Goal: Information Seeking & Learning: Understand process/instructions

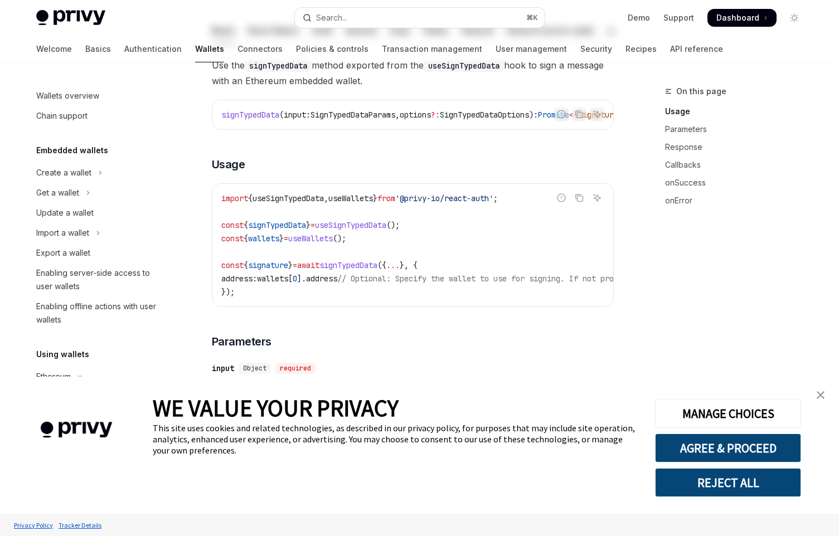
scroll to position [166, 0]
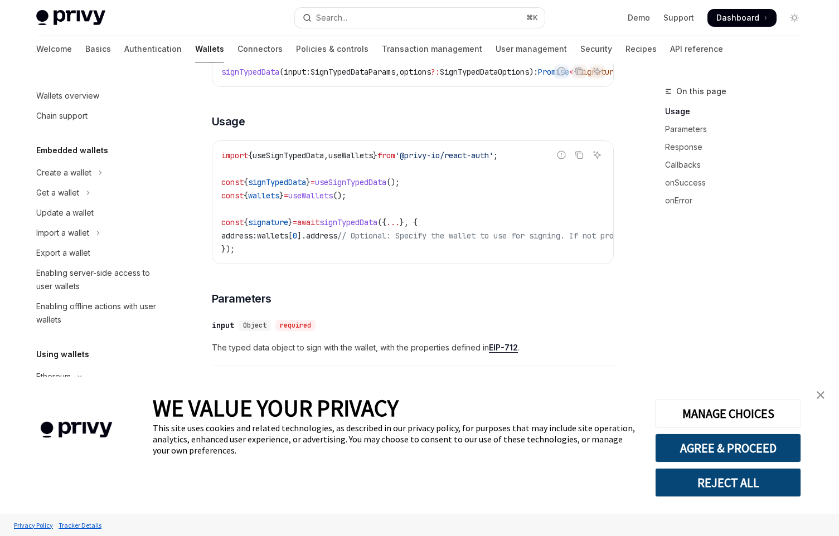
click at [824, 390] on link "close banner" at bounding box center [821, 395] width 22 height 22
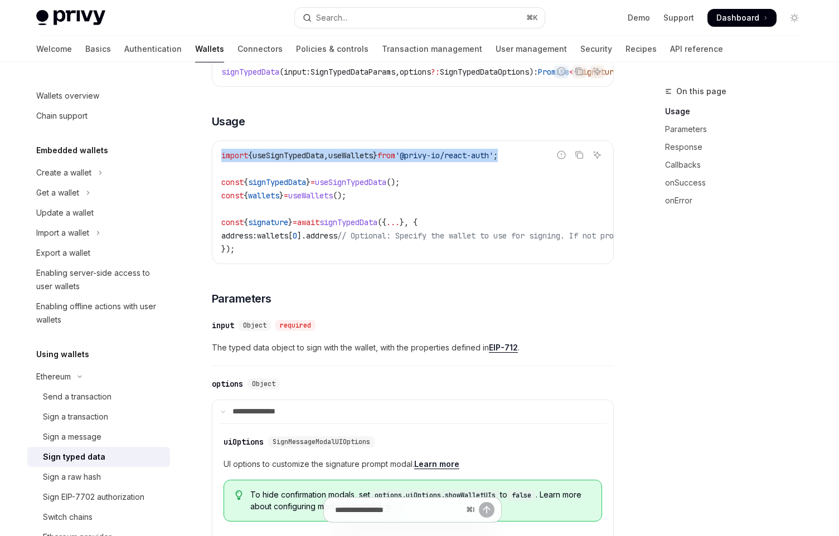
drag, startPoint x: 532, startPoint y: 170, endPoint x: 214, endPoint y: 155, distance: 318.2
click at [214, 155] on div "Report incorrect code Copy Ask AI import { useSignTypedData , useWallets } from…" at bounding box center [413, 203] width 402 height 124
copy span "import { useSignTypedData , useWallets } from '@privy-io/react-auth' ;"
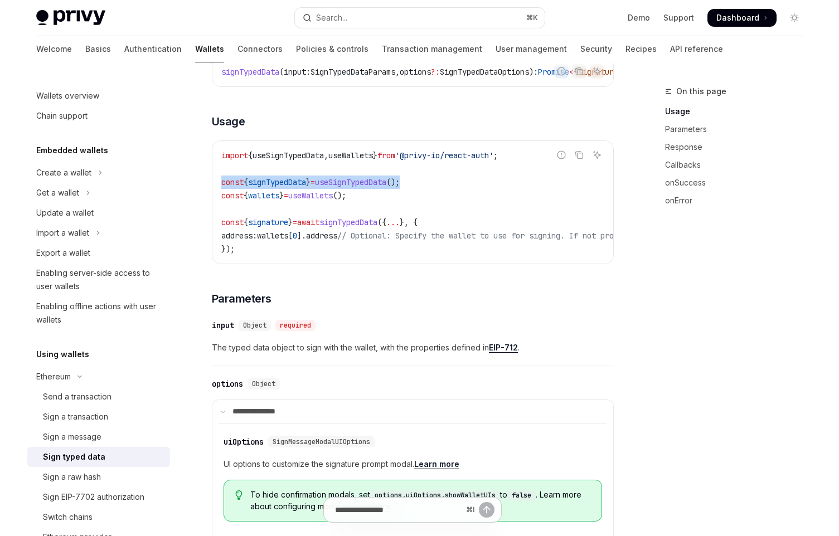
drag, startPoint x: 425, startPoint y: 197, endPoint x: 219, endPoint y: 196, distance: 206.9
click at [219, 196] on div "import { useSignTypedData , useWallets } from '@privy-io/react-auth' ; const { …" at bounding box center [412, 202] width 401 height 123
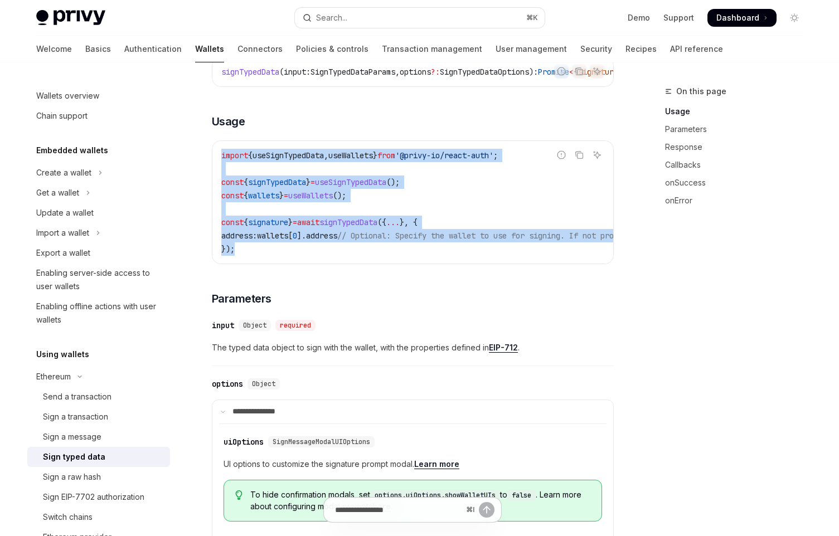
drag, startPoint x: 240, startPoint y: 263, endPoint x: 212, endPoint y: 154, distance: 112.1
copy code "import { useSignTypedData , useWallets } from '@privy-io/react-auth' ; const { …"
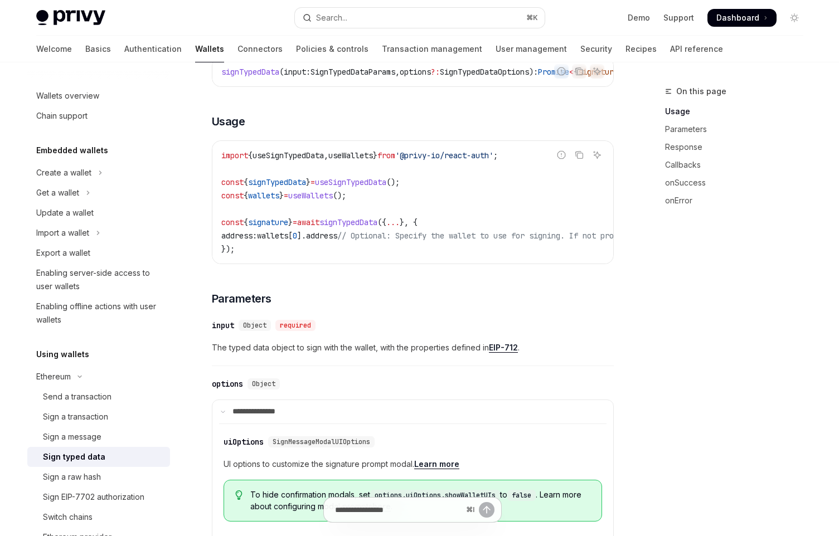
click at [753, 248] on div "On this page Usage Parameters Response Callbacks onSuccess onError" at bounding box center [728, 311] width 170 height 452
click at [315, 161] on span "useSignTypedData" at bounding box center [288, 156] width 71 height 10
copy span "useSignTypedData"
click at [362, 161] on span "useWallets" at bounding box center [350, 156] width 45 height 10
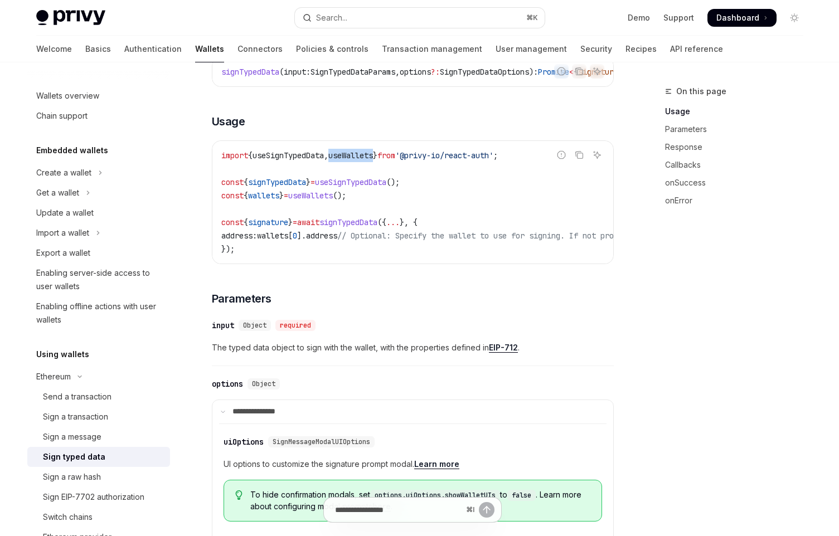
click at [362, 161] on span "useWallets" at bounding box center [350, 156] width 45 height 10
drag, startPoint x: 422, startPoint y: 198, endPoint x: 219, endPoint y: 197, distance: 203.0
click at [219, 197] on div "import { useSignTypedData , useWallets } from '@privy-io/react-auth' ; const { …" at bounding box center [412, 202] width 401 height 123
copy span "const { signTypedData } = useSignTypedData ();"
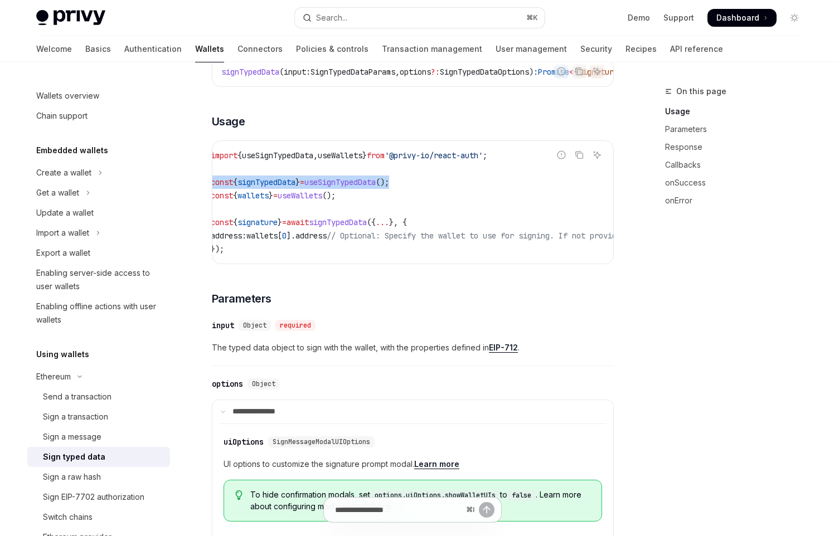
scroll to position [0, 0]
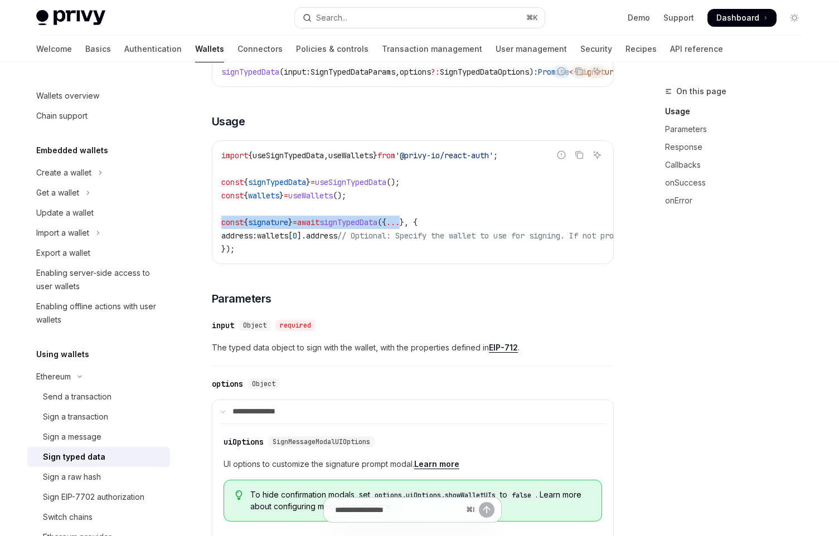
drag, startPoint x: 223, startPoint y: 236, endPoint x: 428, endPoint y: 238, distance: 205.2
click at [418, 228] on span "const { signature } = await signTypedData ({ ... }, {" at bounding box center [319, 222] width 196 height 10
click at [378, 228] on span "signTypedData" at bounding box center [349, 222] width 58 height 10
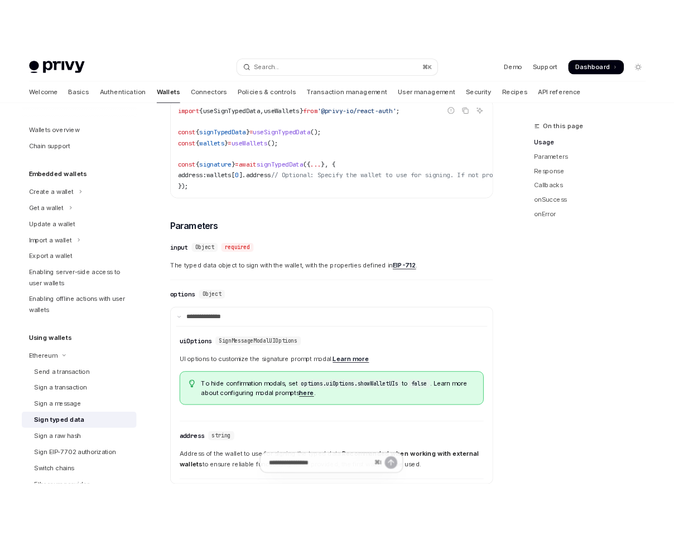
scroll to position [219, 0]
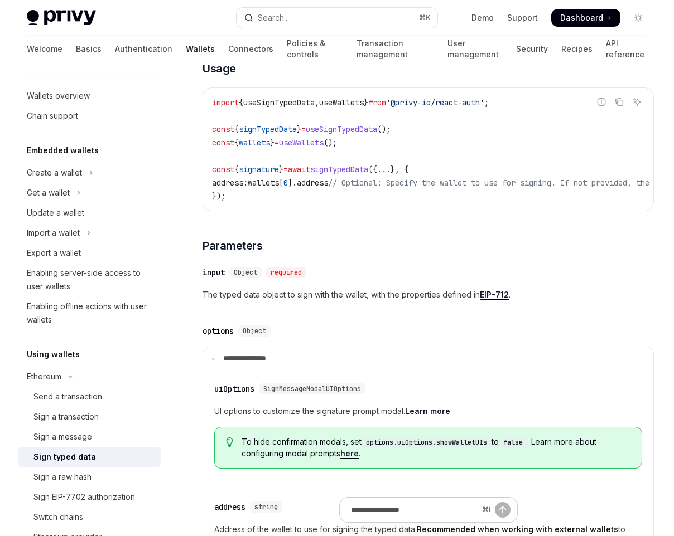
click at [273, 175] on span "signature" at bounding box center [259, 170] width 40 height 10
click at [368, 175] on span "signTypedData" at bounding box center [339, 170] width 58 height 10
copy span "signTypedData"
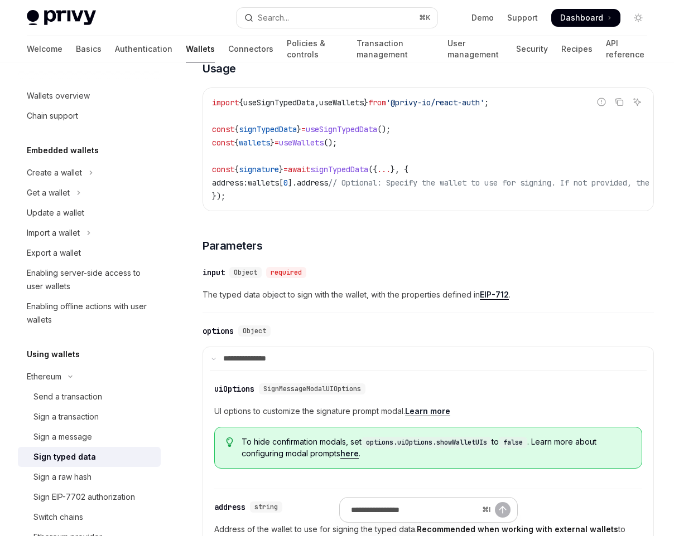
click at [251, 277] on span "Object" at bounding box center [245, 272] width 23 height 9
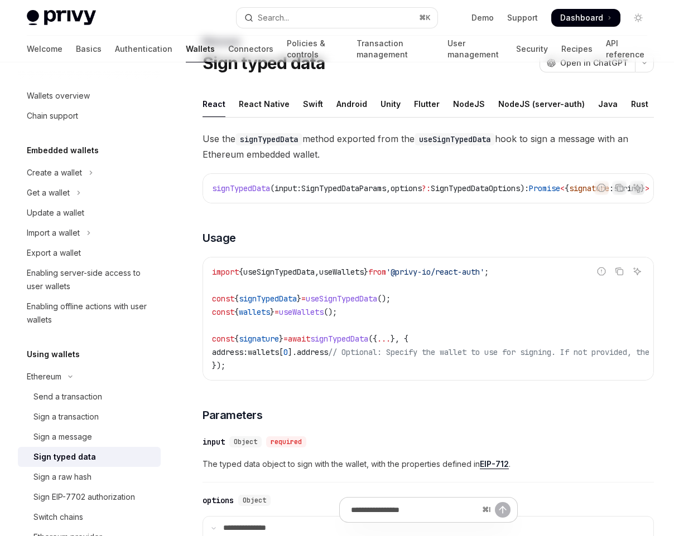
scroll to position [78, 0]
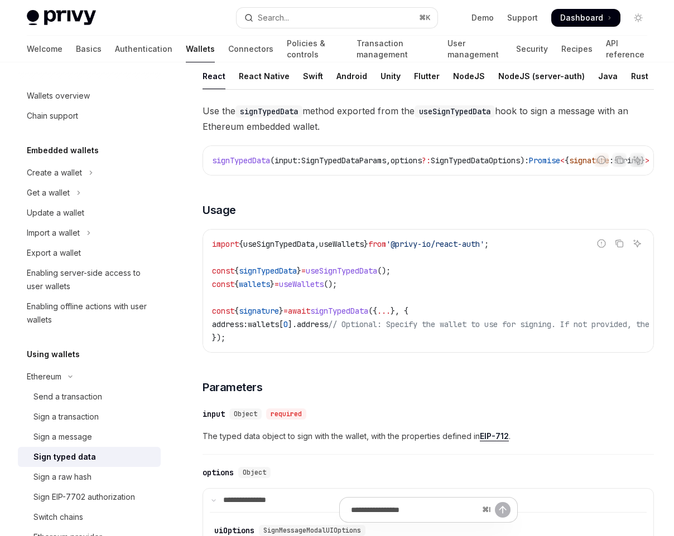
click at [274, 289] on span "}" at bounding box center [272, 284] width 4 height 10
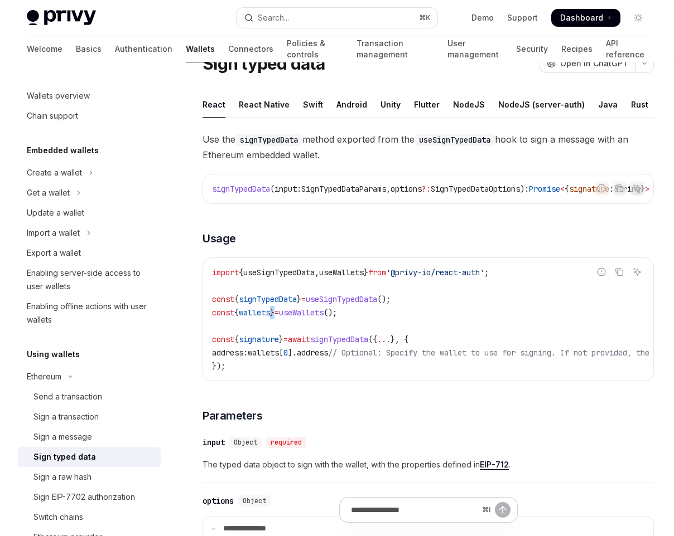
scroll to position [45, 0]
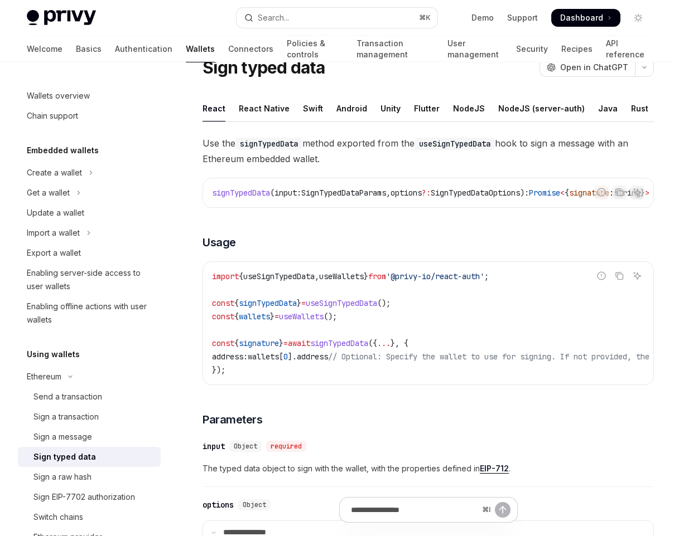
drag, startPoint x: 214, startPoint y: 330, endPoint x: 354, endPoint y: 327, distance: 139.4
click at [337, 322] on span "const { wallets } = useWallets ();" at bounding box center [274, 317] width 125 height 10
drag, startPoint x: 358, startPoint y: 330, endPoint x: 212, endPoint y: 330, distance: 146.1
click at [212, 330] on code "import { useSignTypedData , useWallets } from '@privy-io/react-auth' ; const { …" at bounding box center [504, 323] width 584 height 107
copy span "const { wallets } = useWallets ();"
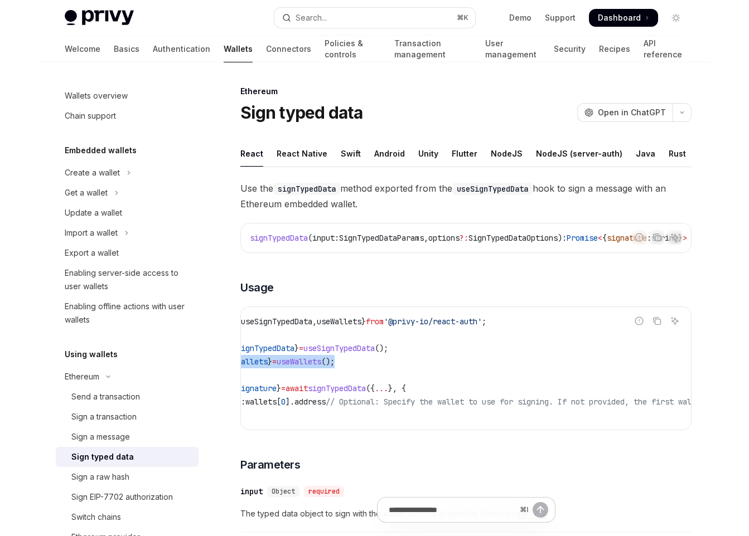
scroll to position [0, 0]
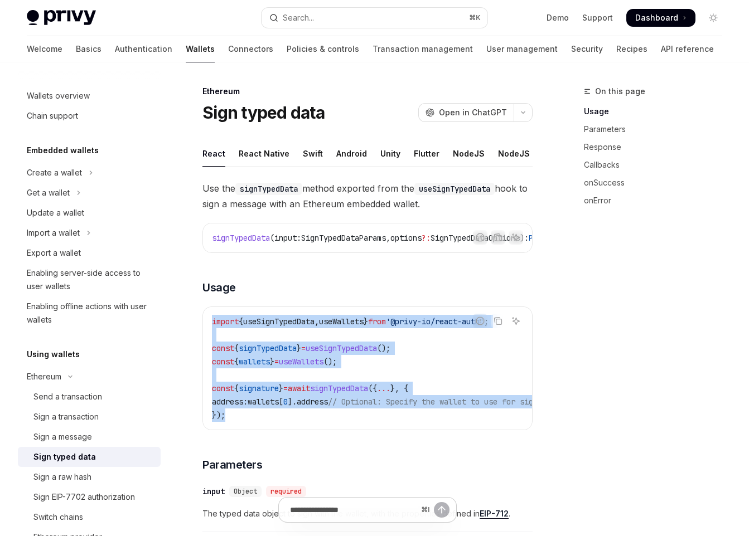
drag, startPoint x: 225, startPoint y: 430, endPoint x: 206, endPoint y: 332, distance: 100.1
click at [206, 332] on div "import { useSignTypedData , useWallets } from '@privy-io/react-auth' ; const { …" at bounding box center [367, 368] width 329 height 123
copy code "import { useSignTypedData , useWallets } from '@privy-io/react-auth' ; const { …"
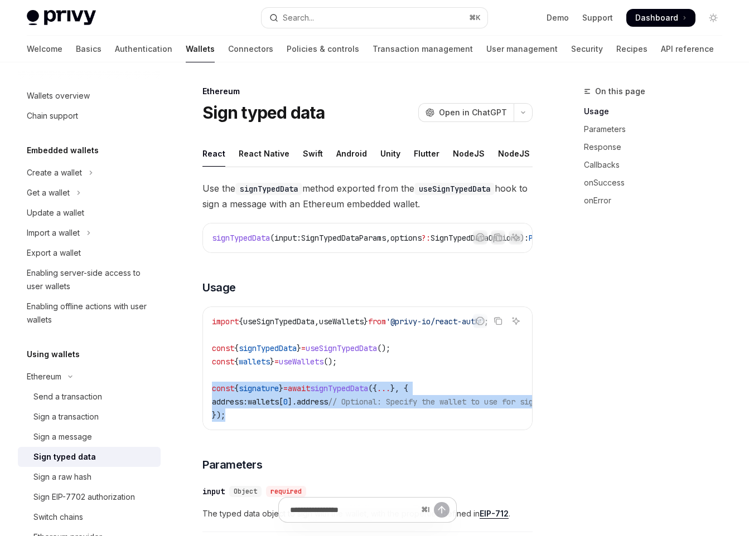
drag, startPoint x: 234, startPoint y: 427, endPoint x: 213, endPoint y: 404, distance: 30.8
click at [212, 404] on code "import { useSignTypedData , useWallets } from '@privy-io/react-auth' ; const { …" at bounding box center [504, 368] width 584 height 107
copy code "const { signature } = await signTypedData ({ ... }, { address: wallets [ 0 ]. a…"
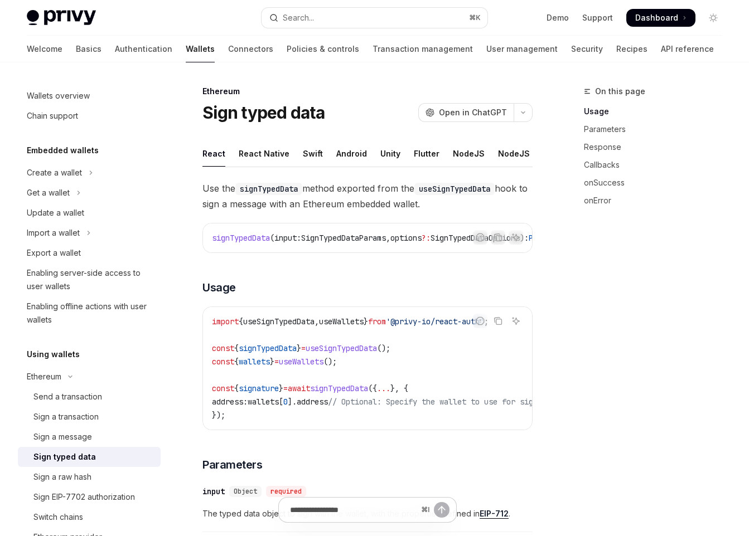
click at [230, 420] on code "import { useSignTypedData , useWallets } from '@privy-io/react-auth' ; const { …" at bounding box center [504, 368] width 584 height 107
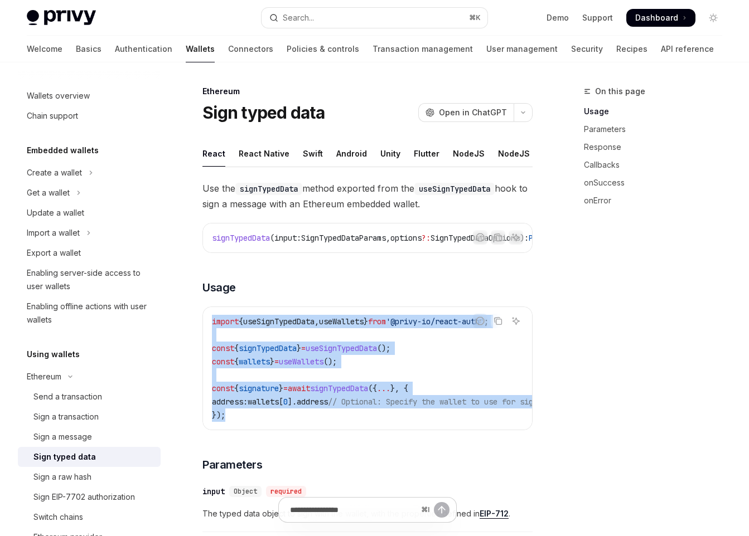
drag, startPoint x: 227, startPoint y: 429, endPoint x: 212, endPoint y: 326, distance: 103.7
click at [212, 326] on div "import { useSignTypedData , useWallets } from '@privy-io/react-auth' ; const { …" at bounding box center [367, 368] width 329 height 123
copy code "import { useSignTypedData , useWallets } from '@privy-io/react-auth' ; const { …"
click at [475, 323] on div "import { useSignTypedData , useWallets } from '@privy-io/react-auth' ; const { …" at bounding box center [367, 368] width 329 height 123
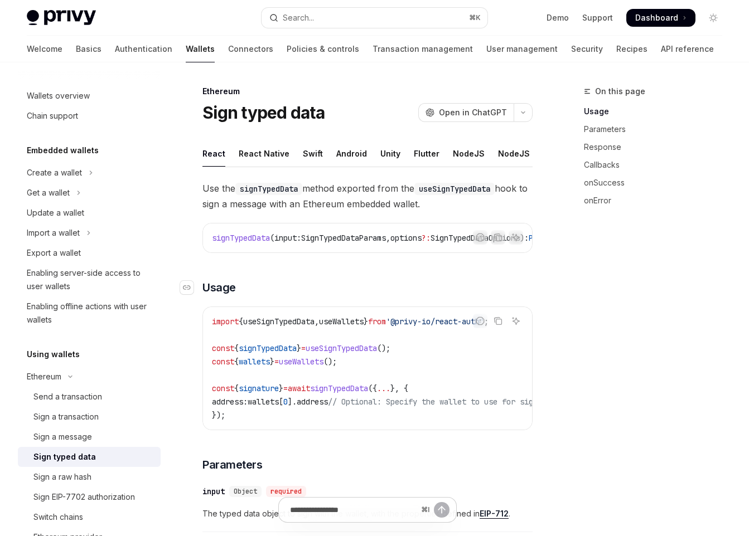
click at [346, 296] on h3 "​ Usage" at bounding box center [367, 288] width 330 height 16
click at [412, 156] on div "NodeJS" at bounding box center [412, 154] width 32 height 26
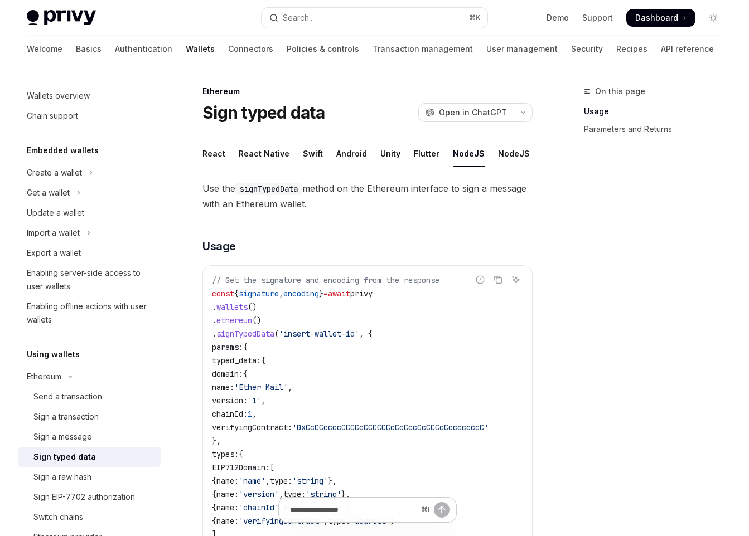
scroll to position [19, 0]
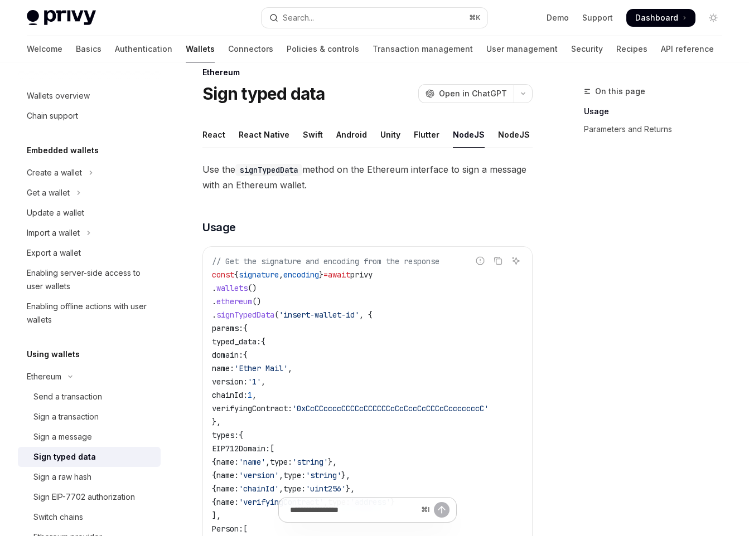
click at [486, 137] on ul "React React Native Swift Android Unity Flutter NodeJS NodeJS (server-auth) Java…" at bounding box center [367, 135] width 330 height 27
click at [498, 137] on div "NodeJS (server-auth)" at bounding box center [541, 135] width 86 height 26
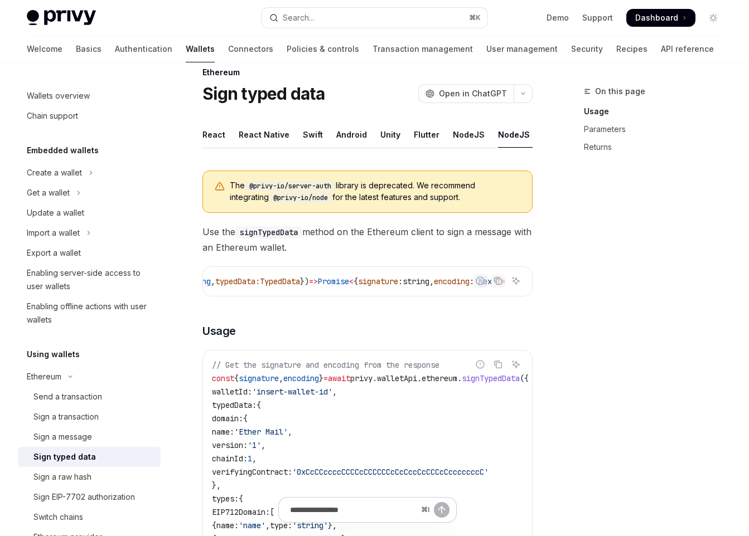
scroll to position [0, 236]
click at [222, 134] on div "React" at bounding box center [213, 135] width 23 height 26
type textarea "*"
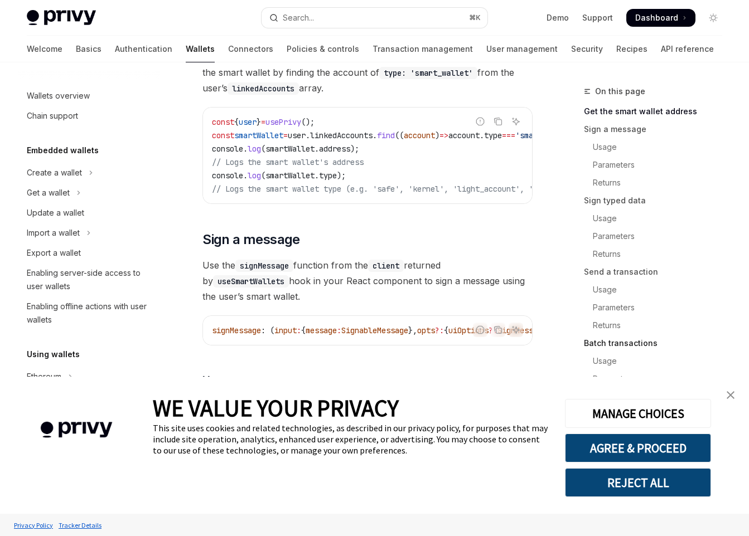
scroll to position [246, 0]
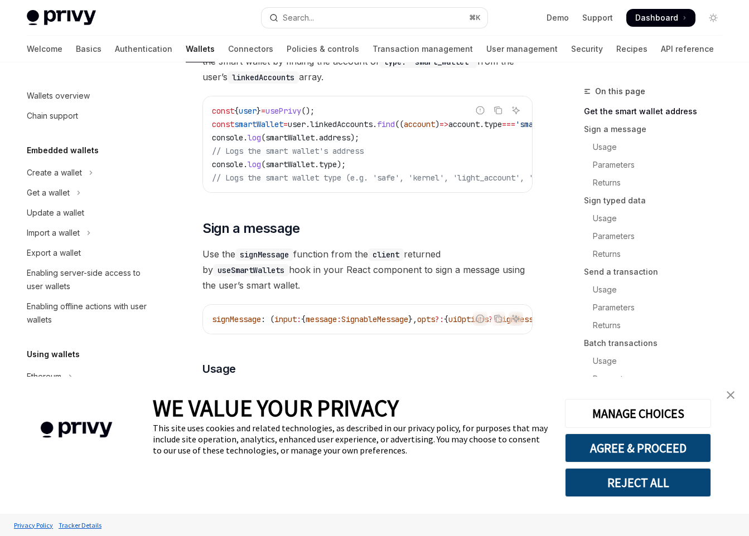
click at [735, 390] on link "close banner" at bounding box center [730, 395] width 22 height 22
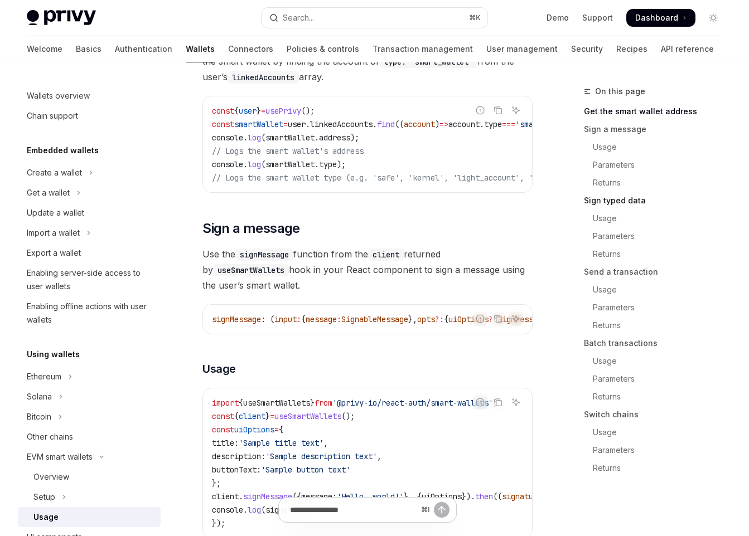
click at [613, 201] on link "Sign typed data" at bounding box center [657, 201] width 147 height 18
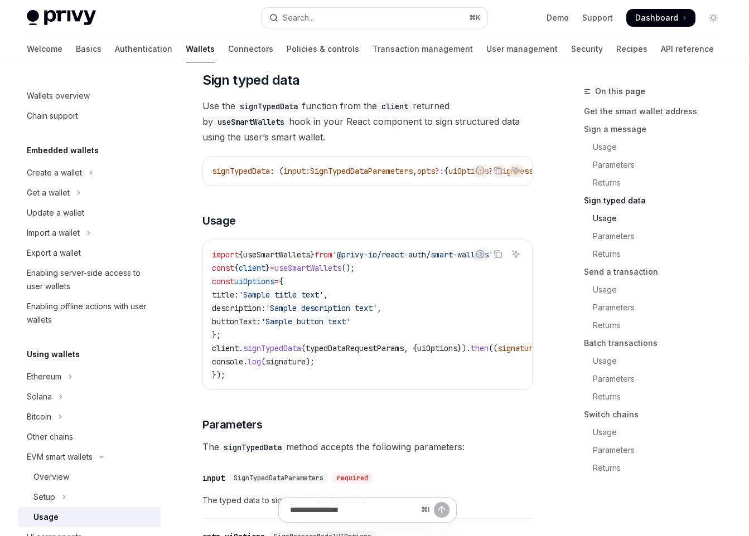
click at [610, 215] on link "Usage" at bounding box center [657, 219] width 147 height 18
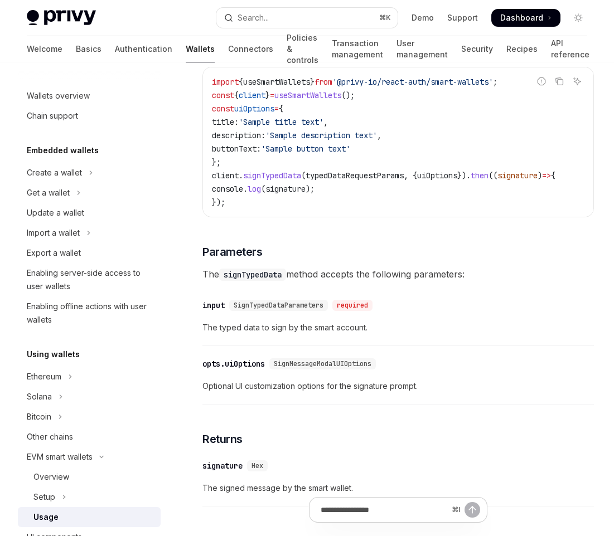
scroll to position [1158, 0]
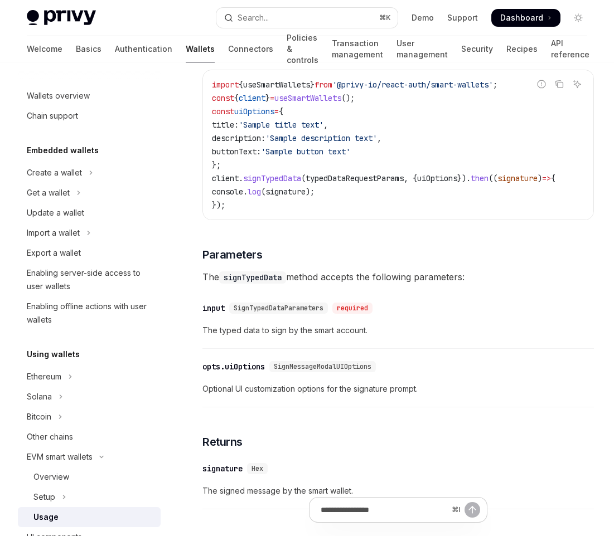
click at [246, 212] on code "import { useSmartWallets } from '@privy-io/react-auth/smart-wallets' ; const { …" at bounding box center [398, 145] width 373 height 134
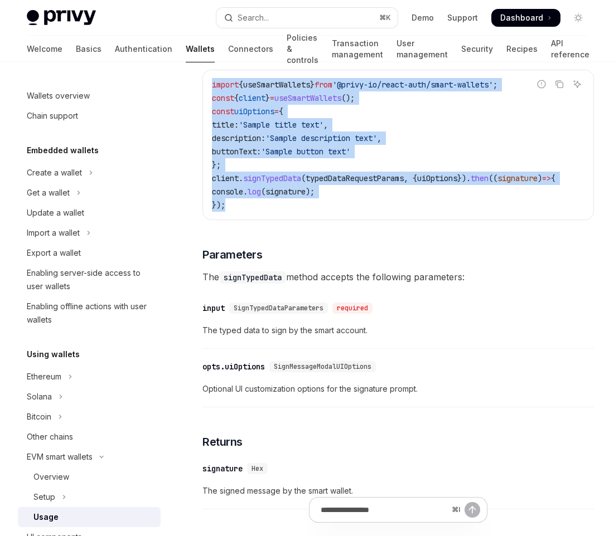
drag, startPoint x: 235, startPoint y: 226, endPoint x: 213, endPoint y: 104, distance: 124.1
click at [213, 104] on code "import { useSmartWallets } from '@privy-io/react-auth/smart-wallets' ; const { …" at bounding box center [398, 145] width 373 height 134
copy code "import { useSmartWallets } from '@privy-io/react-auth/smart-wallets' ; const { …"
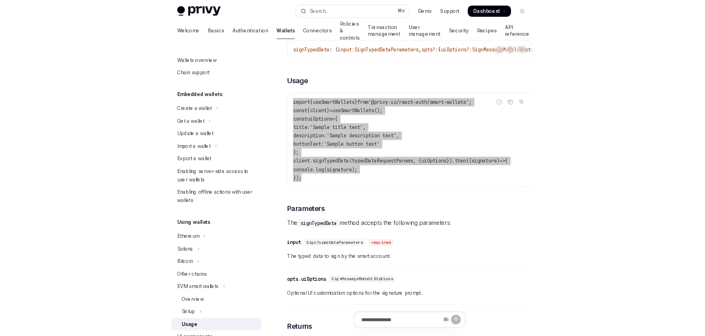
scroll to position [1030, 0]
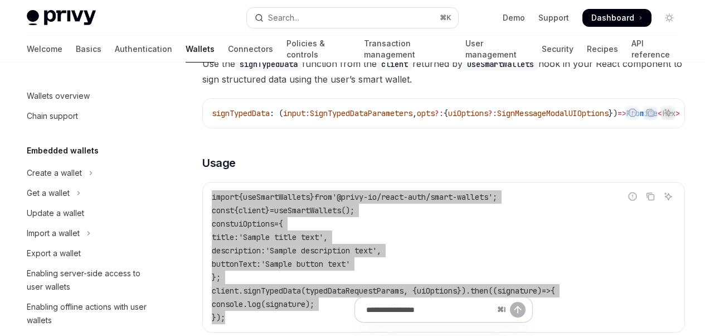
type textarea "*"
